Goal: Task Accomplishment & Management: Use online tool/utility

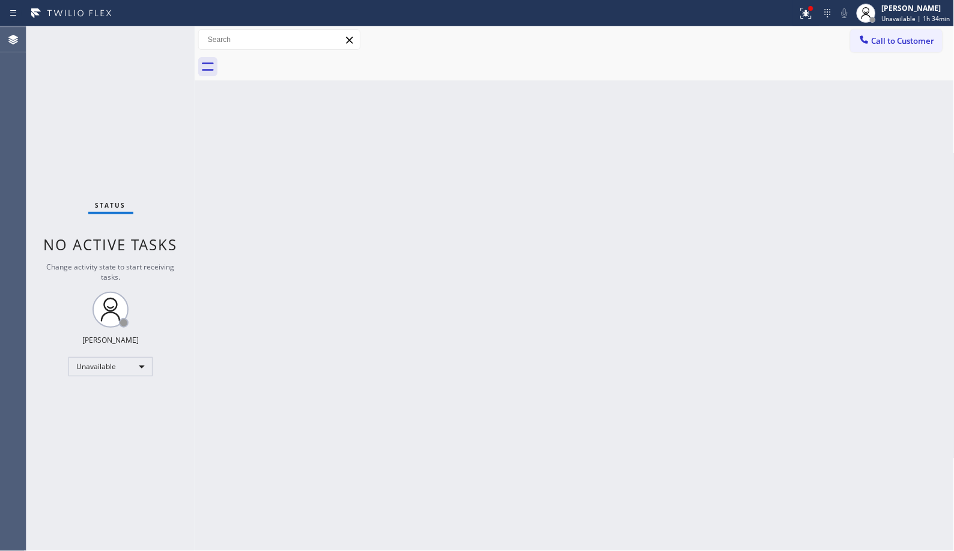
click at [880, 44] on span "Call to Customer" at bounding box center [902, 40] width 63 height 11
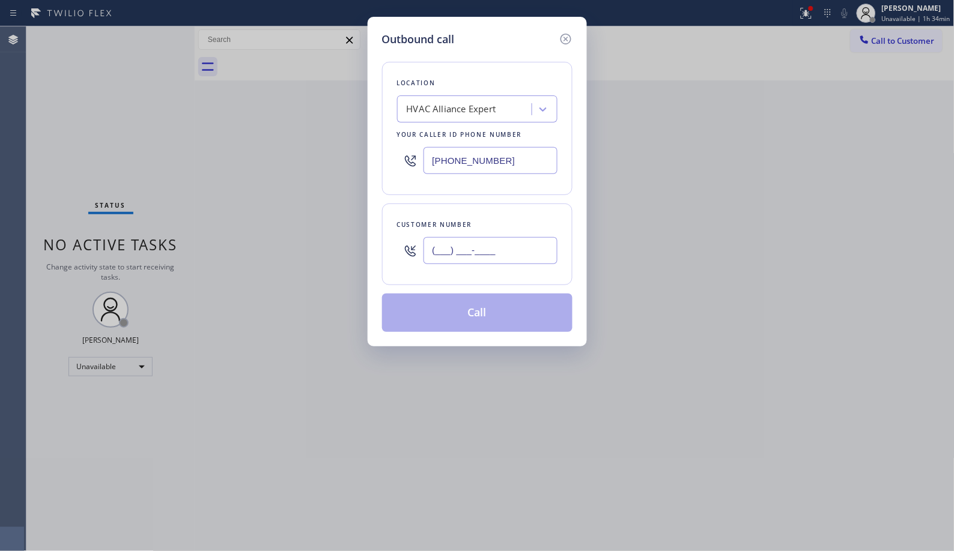
click at [494, 243] on input "(___) ___-____" at bounding box center [490, 250] width 134 height 27
paste input "773) 297-5036"
type input "[PHONE_NUMBER]"
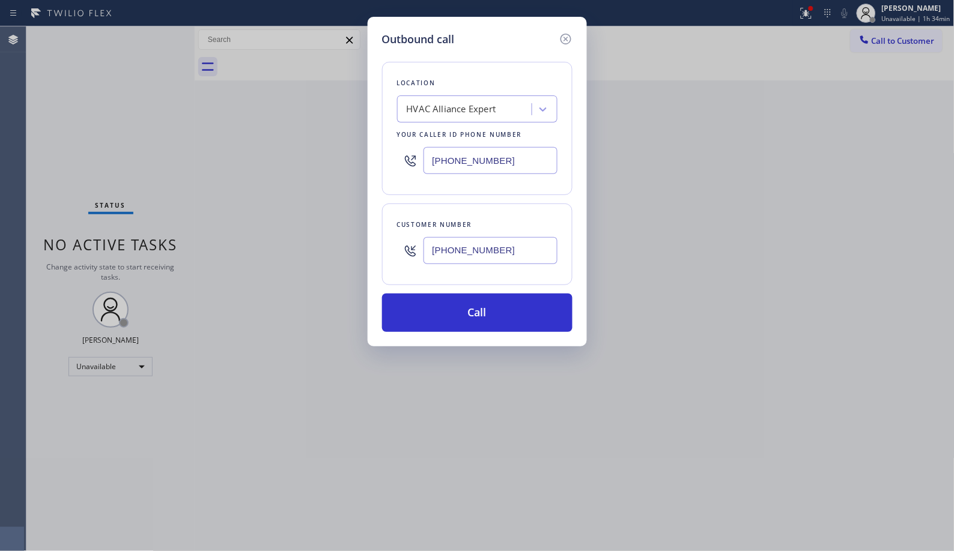
click at [489, 152] on input "[PHONE_NUMBER]" at bounding box center [490, 160] width 134 height 27
paste input "7"
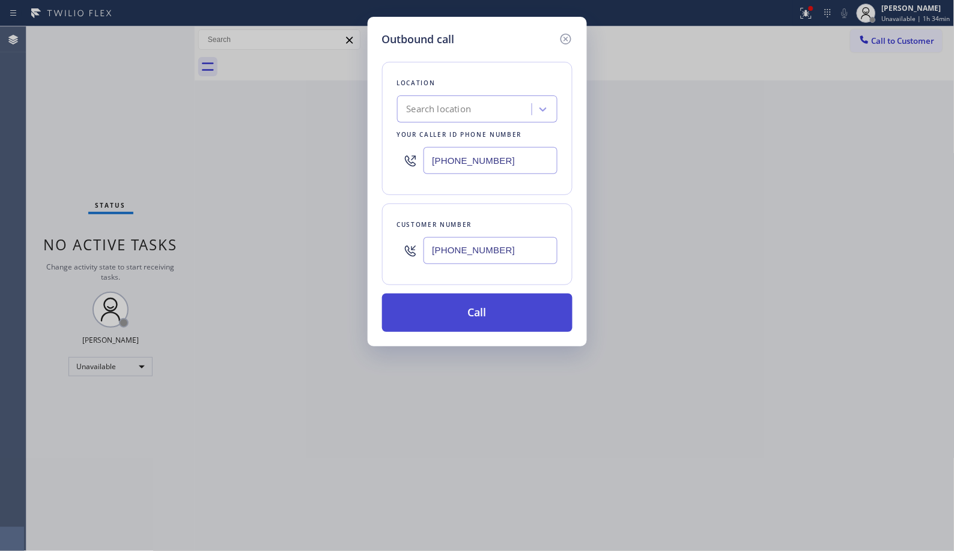
click at [485, 303] on button "Call" at bounding box center [477, 313] width 190 height 38
type input "[PHONE_NUMBER]"
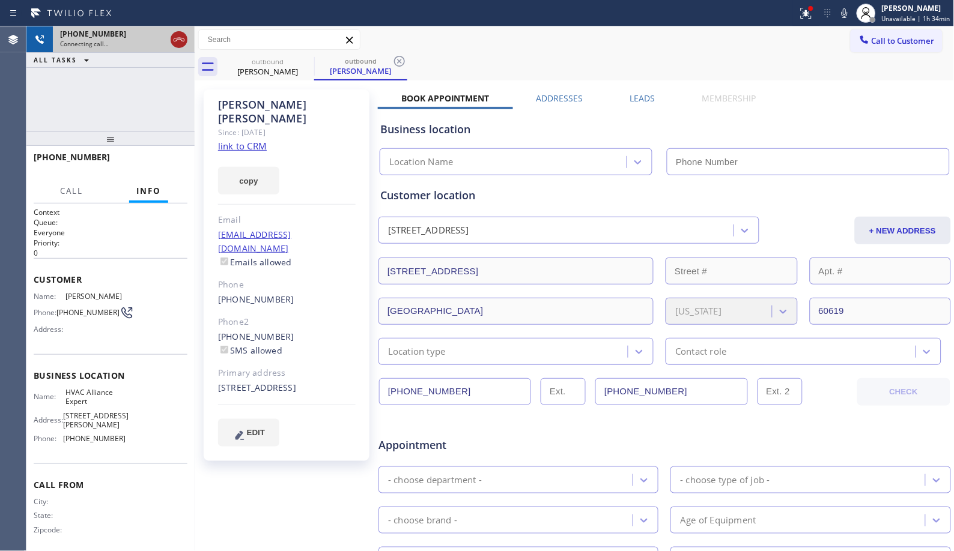
click at [181, 40] on icon at bounding box center [179, 39] width 14 height 14
type input "[PHONE_NUMBER]"
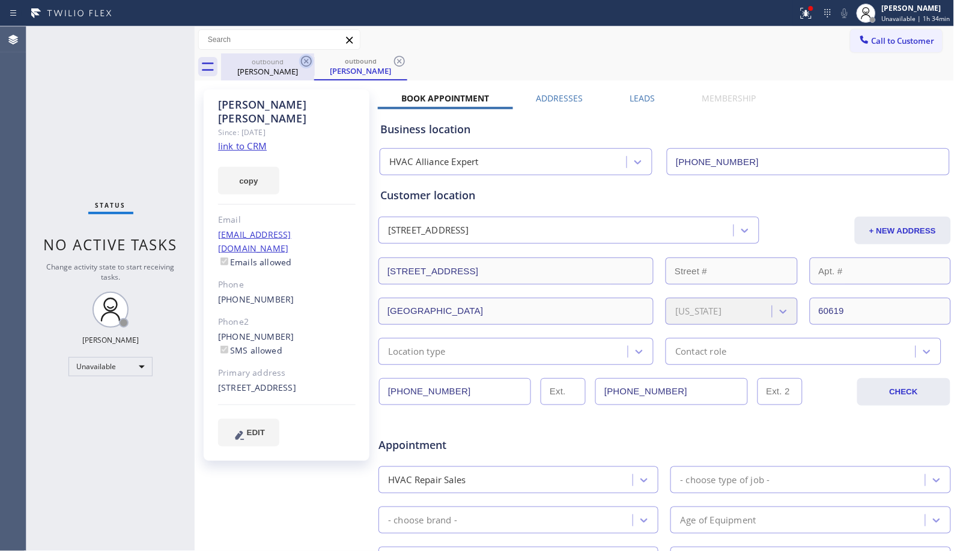
click at [303, 58] on icon at bounding box center [306, 61] width 14 height 14
click at [305, 60] on icon at bounding box center [306, 61] width 11 height 11
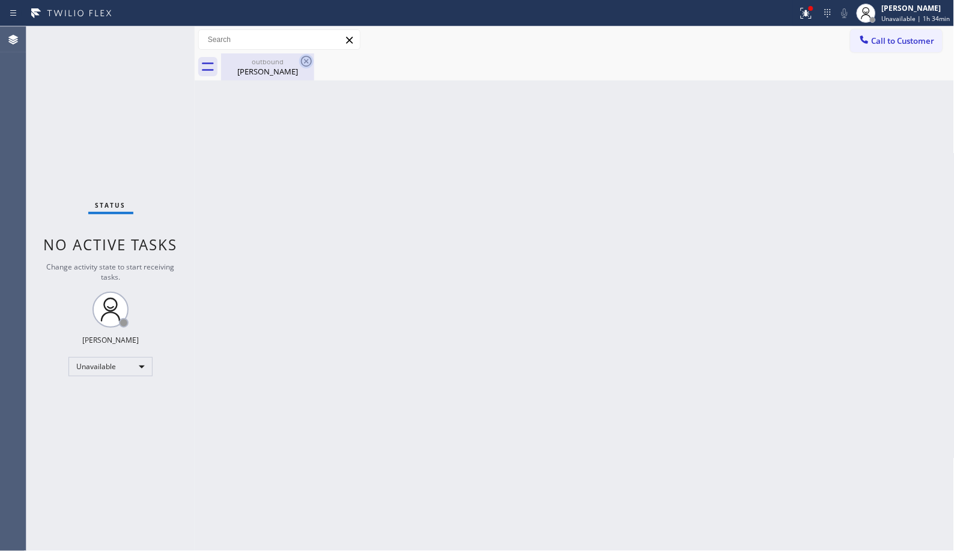
click at [306, 63] on icon at bounding box center [306, 61] width 14 height 14
click at [304, 62] on icon at bounding box center [306, 61] width 14 height 14
click at [279, 62] on div "outbound" at bounding box center [267, 61] width 91 height 9
click at [912, 20] on span "Unavailable | 1h 39min" at bounding box center [916, 18] width 68 height 8
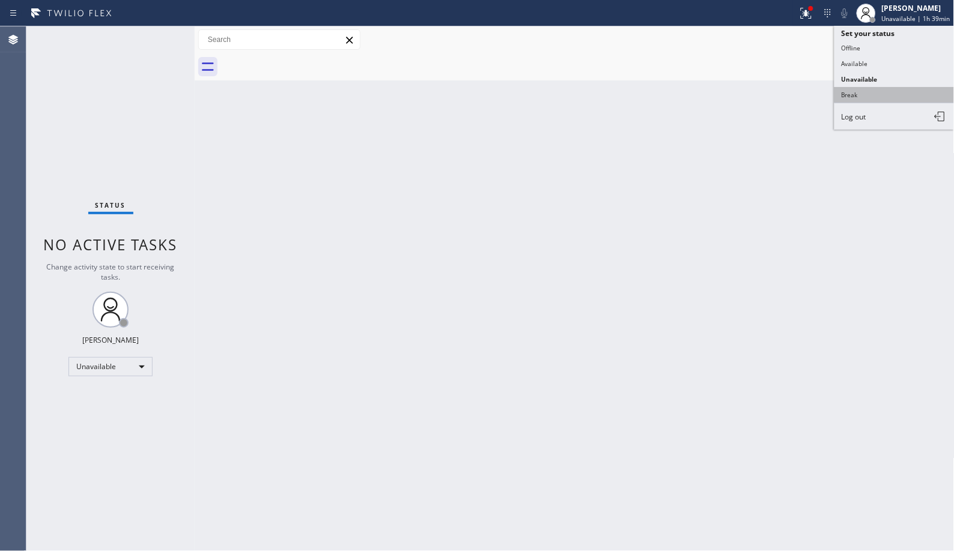
click at [863, 92] on button "Break" at bounding box center [894, 95] width 120 height 16
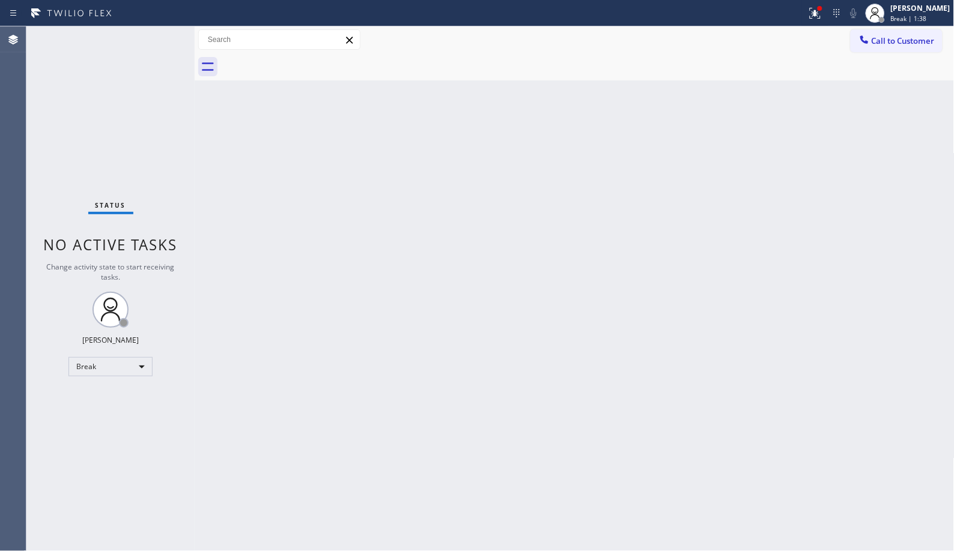
click at [407, 218] on div "Back to Dashboard Change Sender ID Customers Technicians Select a contact Outbo…" at bounding box center [575, 288] width 760 height 525
click at [56, 548] on div "Status No active tasks Change activity state to start receiving tasks. [PERSON_…" at bounding box center [110, 288] width 168 height 525
